Goal: Navigation & Orientation: Find specific page/section

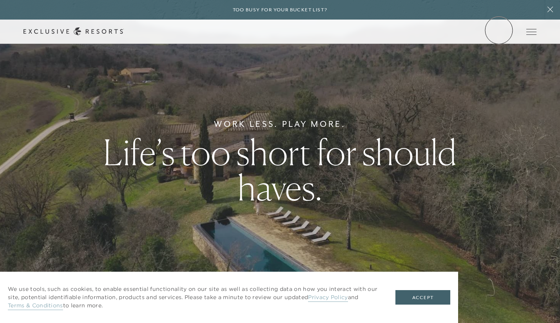
click at [0, 0] on link "Member Login" at bounding box center [0, 0] width 0 height 0
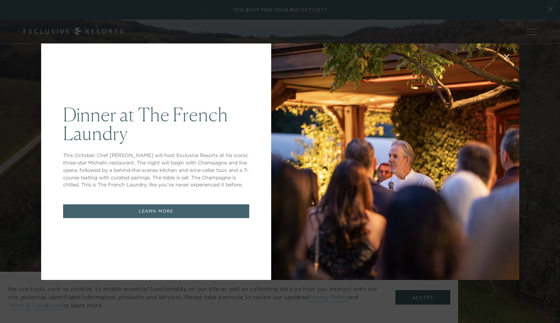
click at [548, 14] on div "Dinner at The [GEOGRAPHIC_DATA] This October, Chef [PERSON_NAME] will host Excl…" at bounding box center [280, 161] width 560 height 323
click at [387, 38] on div "Dinner at The [GEOGRAPHIC_DATA] This October, Chef [PERSON_NAME] will host Excl…" at bounding box center [280, 161] width 478 height 255
click at [387, 36] on div "Dinner at The [GEOGRAPHIC_DATA] This October, Chef [PERSON_NAME] will host Excl…" at bounding box center [280, 161] width 478 height 255
click at [179, 202] on div "Dinner at The [GEOGRAPHIC_DATA] This October, Chef [PERSON_NAME] will host Excl…" at bounding box center [156, 161] width 230 height 237
click at [179, 206] on link "LEARN MORE" at bounding box center [156, 212] width 186 height 14
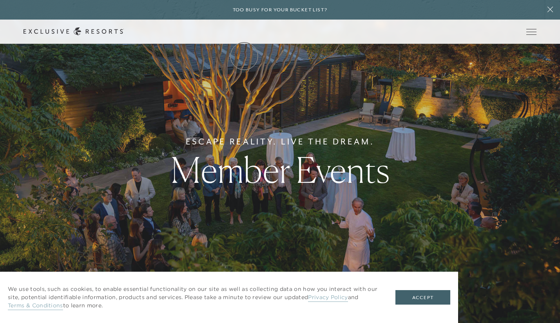
click at [0, 0] on link "The Collection" at bounding box center [0, 0] width 0 height 0
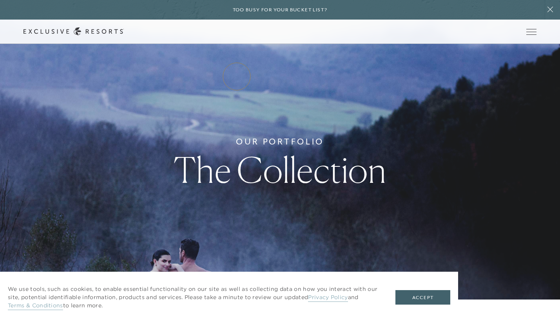
click at [0, 0] on link "Residence Collection" at bounding box center [0, 0] width 0 height 0
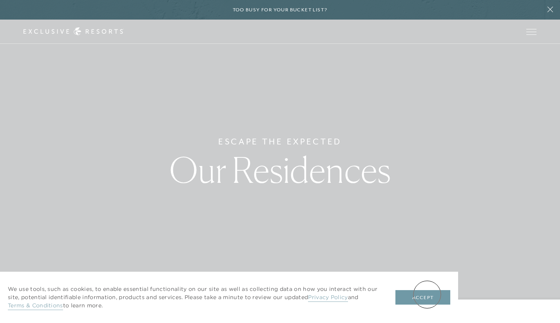
click at [425, 297] on button "Accept" at bounding box center [422, 297] width 55 height 15
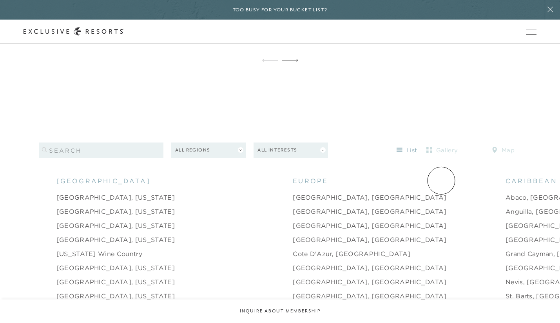
scroll to position [773, 0]
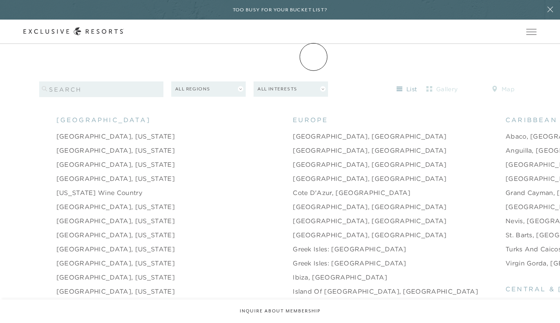
click at [0, 0] on link "Experience Collection" at bounding box center [0, 0] width 0 height 0
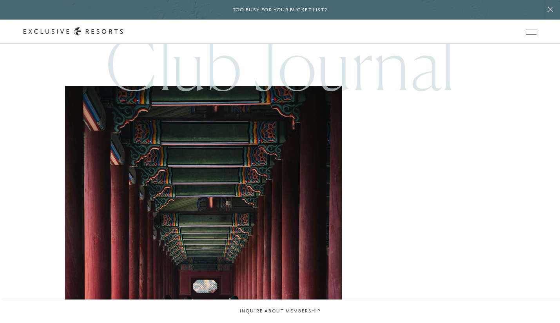
scroll to position [2825, 0]
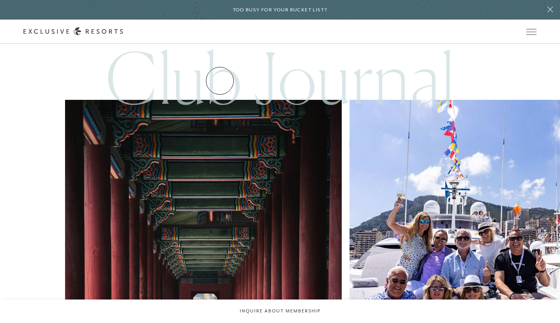
click at [0, 0] on link "Residence Collection" at bounding box center [0, 0] width 0 height 0
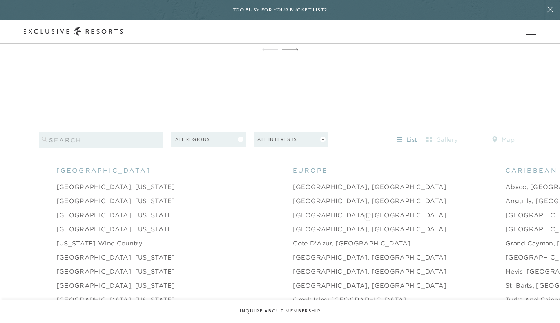
scroll to position [708, 0]
